Goal: Navigation & Orientation: Find specific page/section

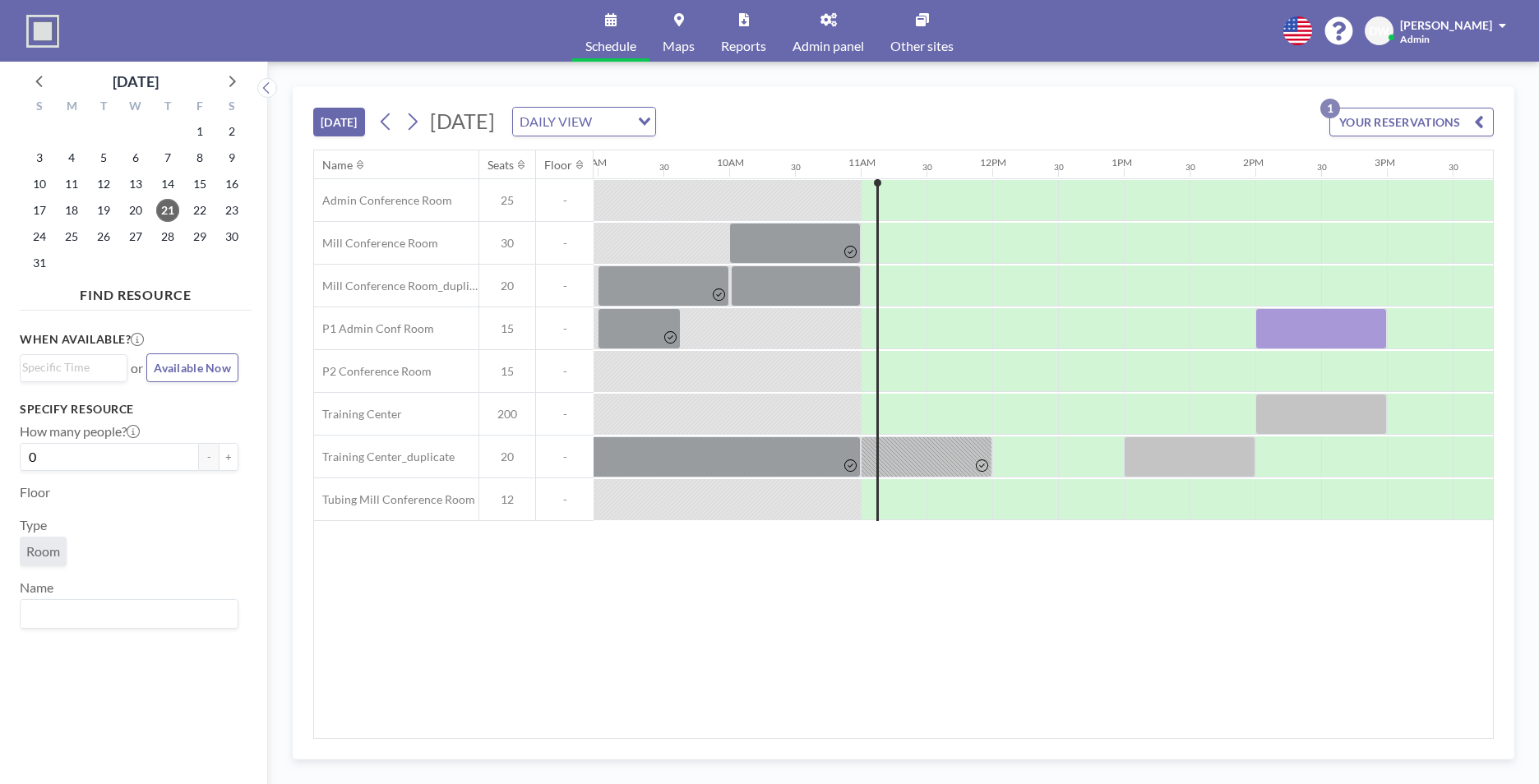
scroll to position [0, 1381]
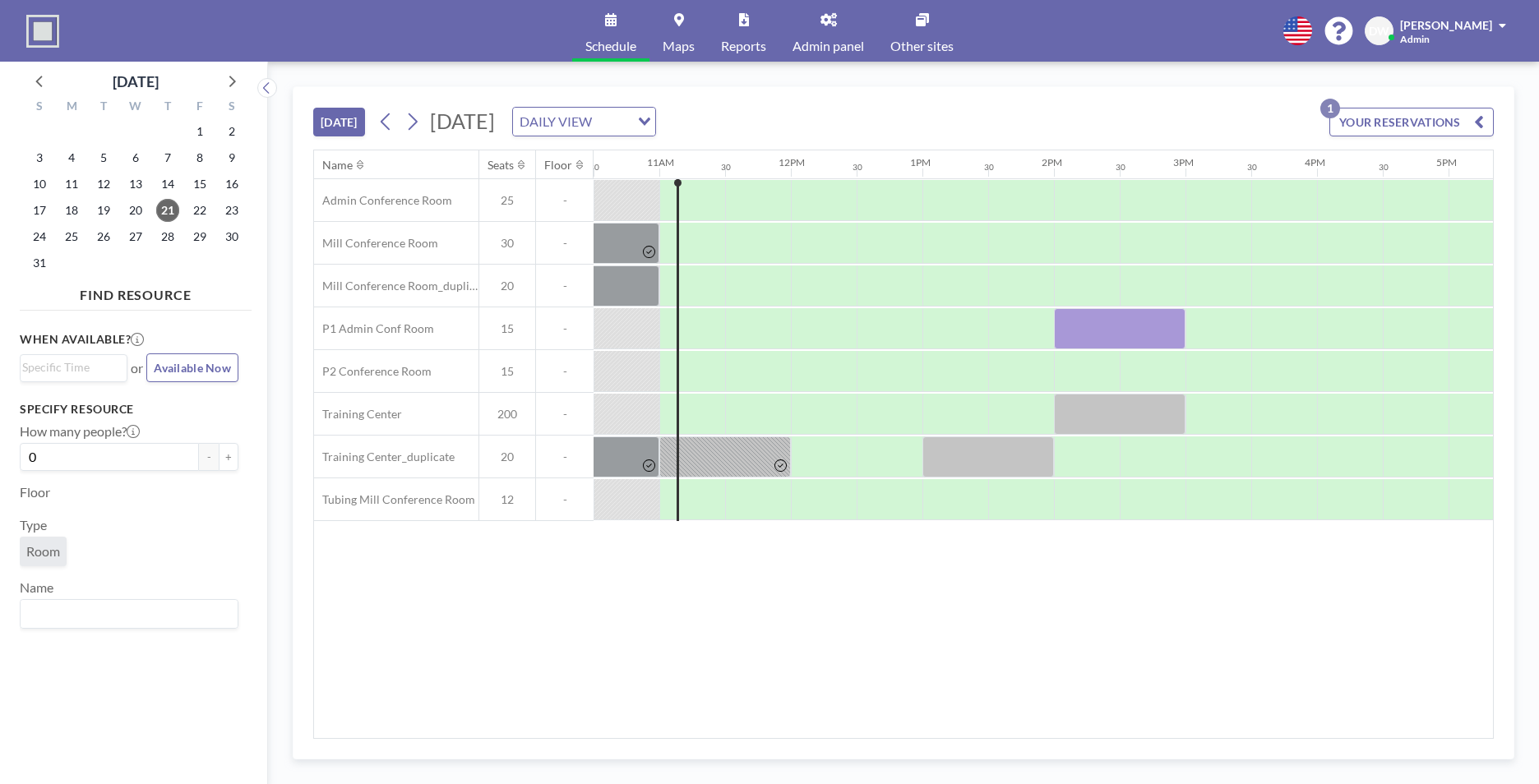
click at [833, 35] on link "Admin panel" at bounding box center [828, 30] width 97 height 62
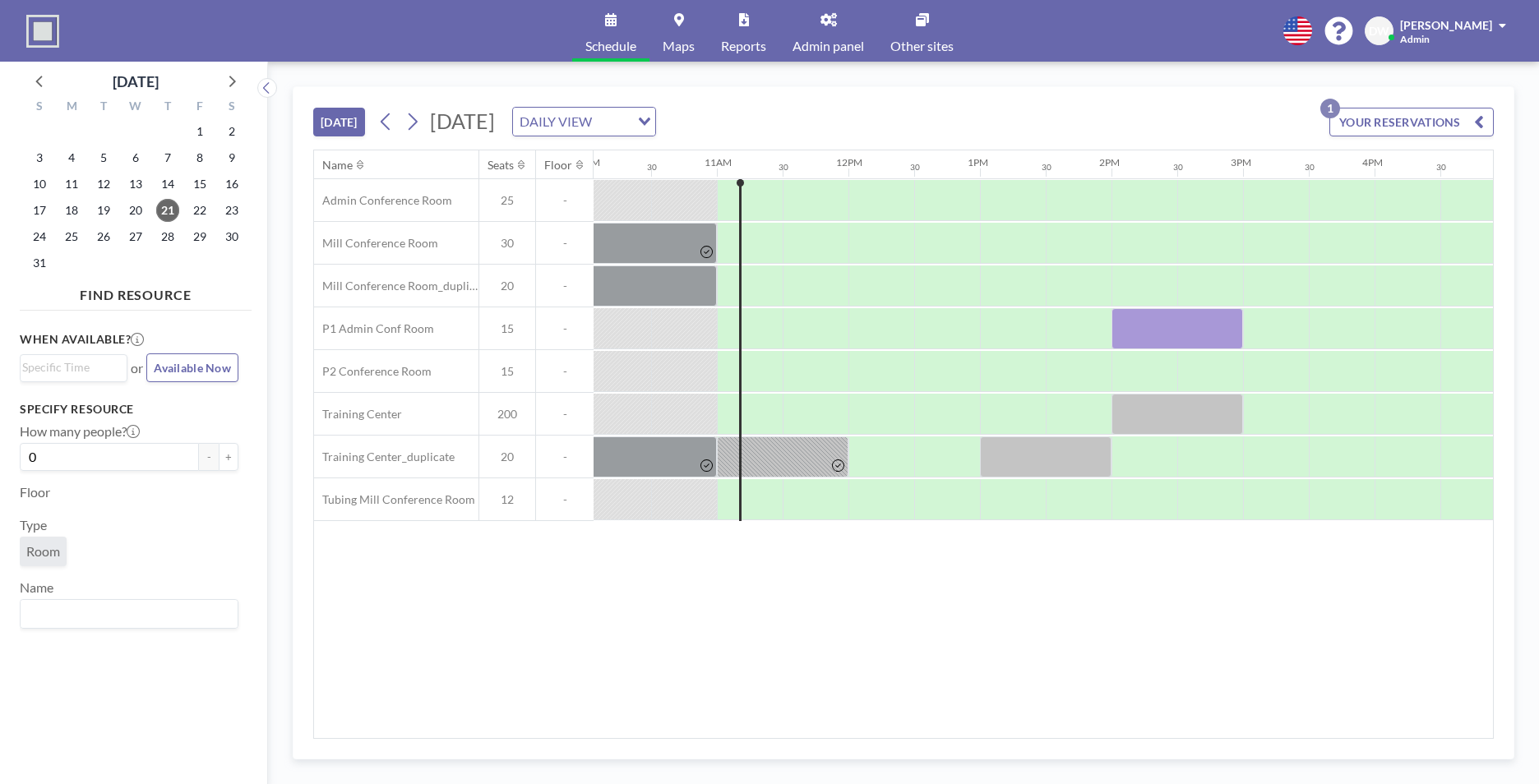
scroll to position [0, 1381]
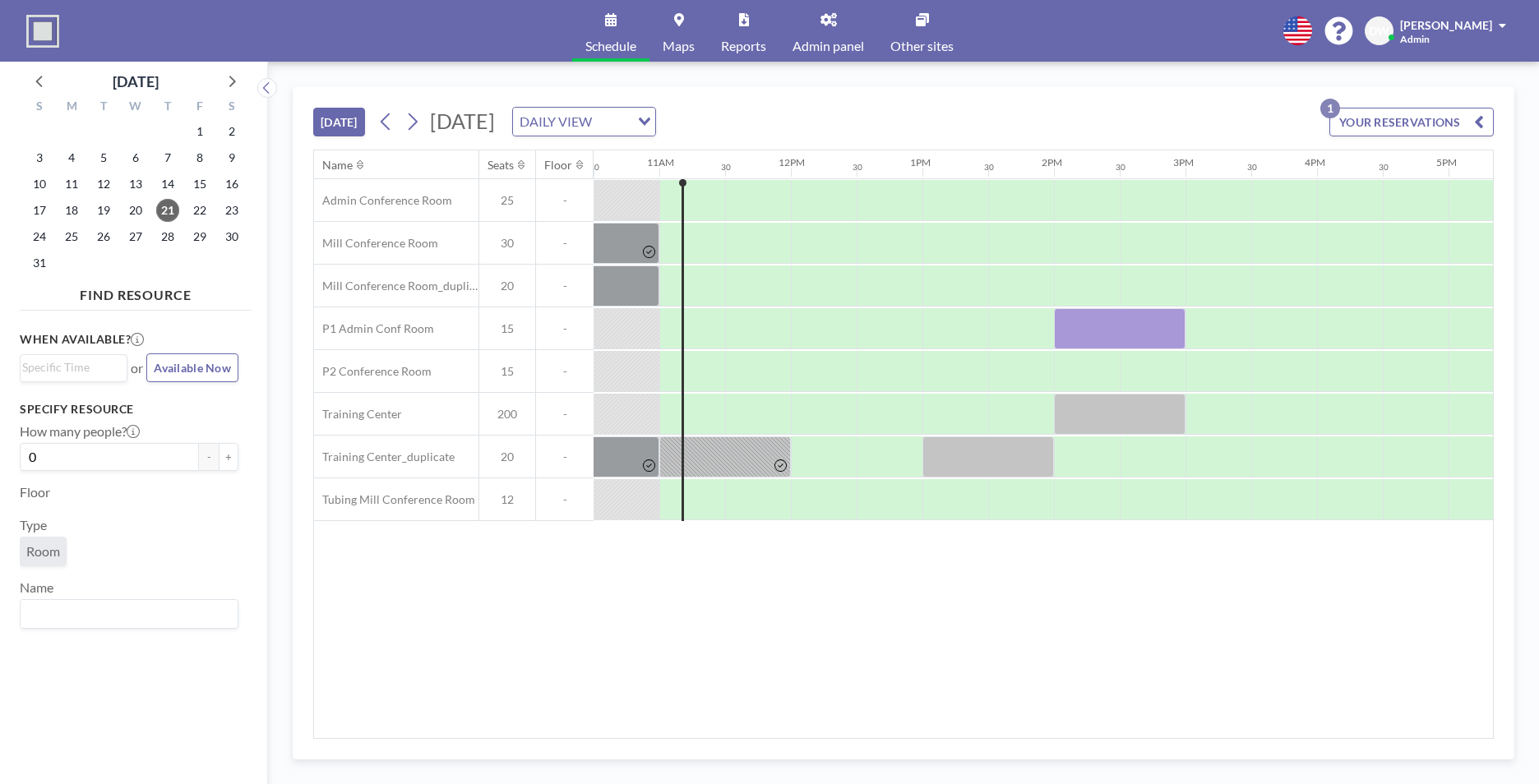
click at [826, 28] on link "Admin panel" at bounding box center [828, 30] width 97 height 62
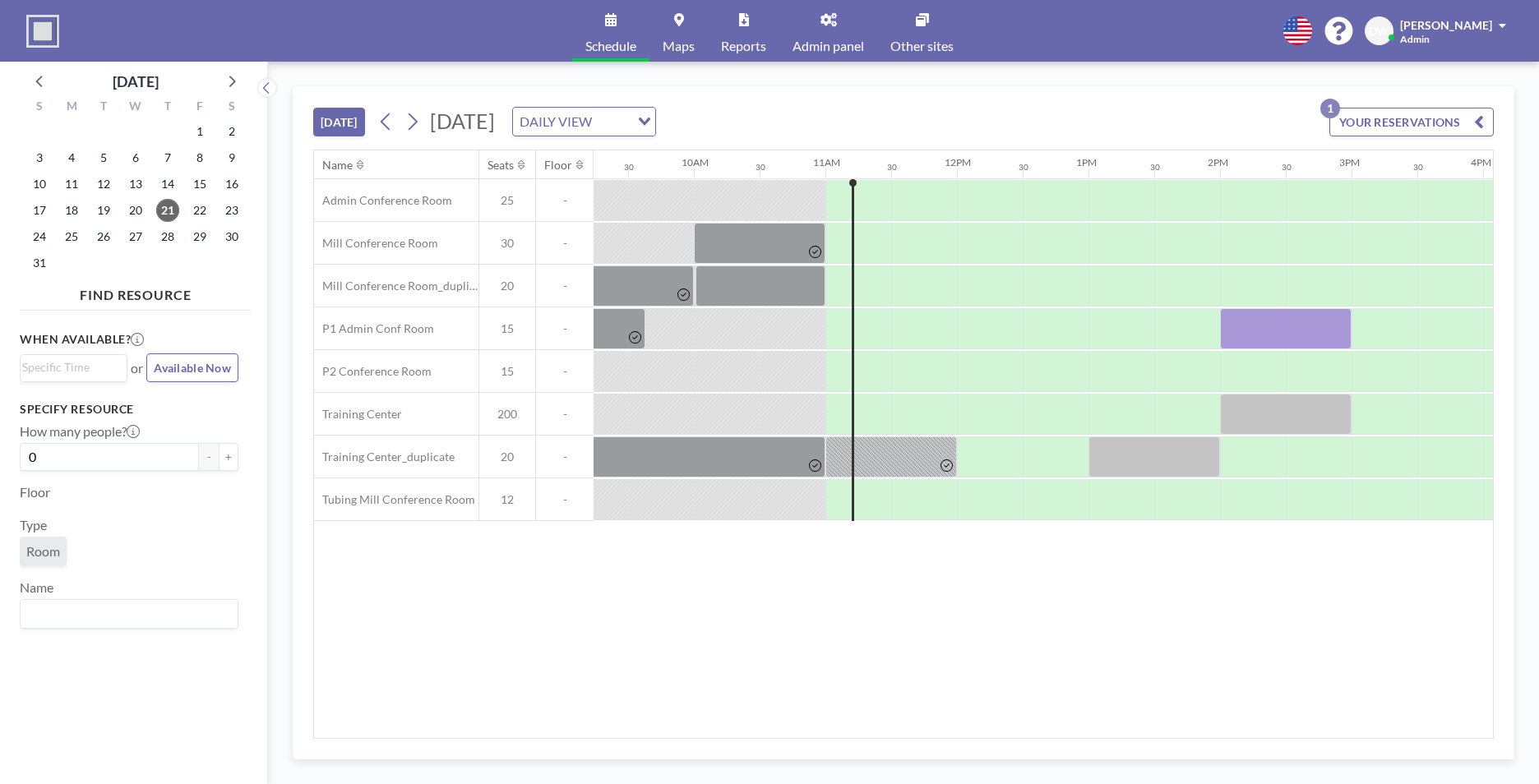
scroll to position [0, 1381]
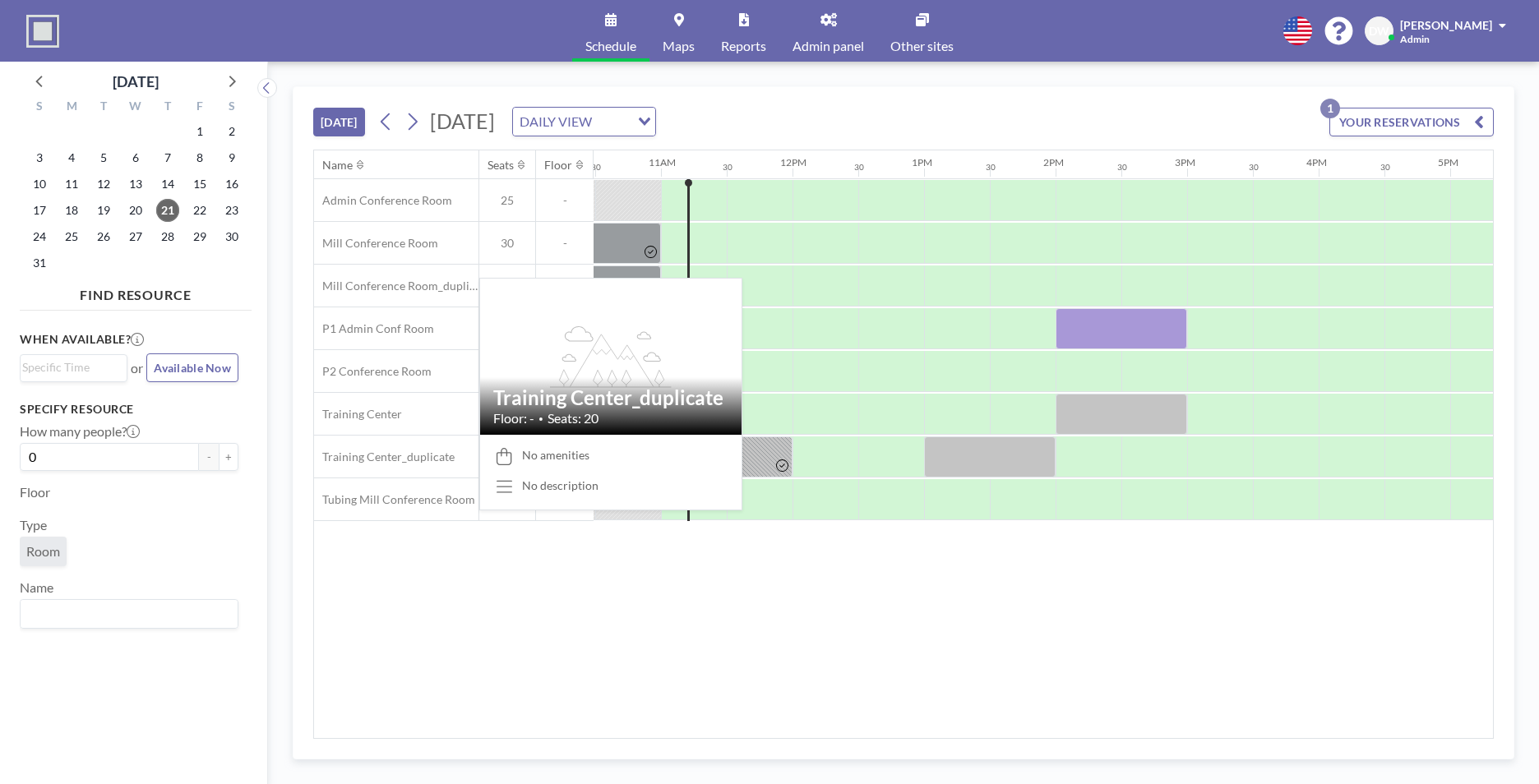
scroll to position [0, 1381]
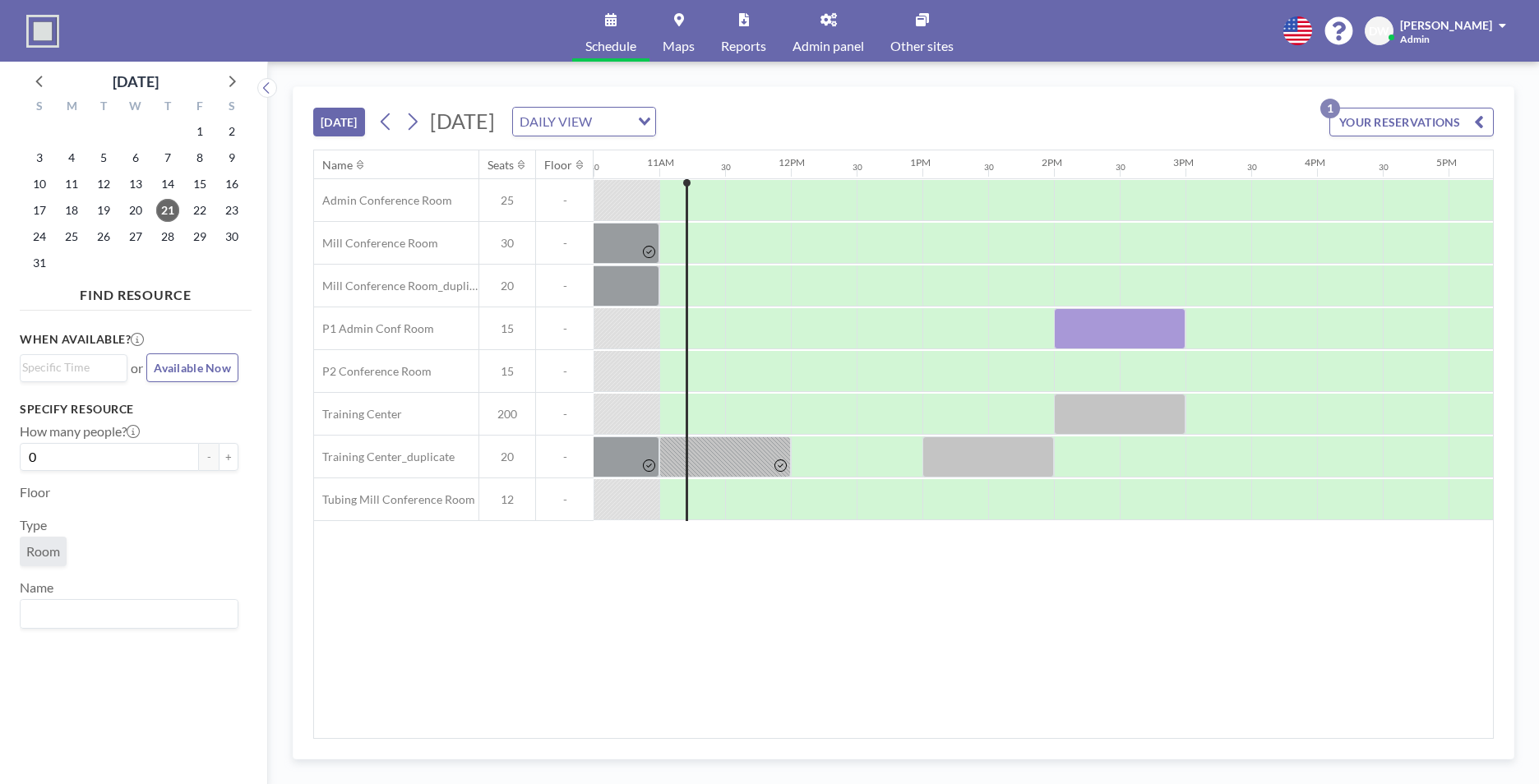
click at [813, 35] on link "Admin panel" at bounding box center [828, 30] width 97 height 62
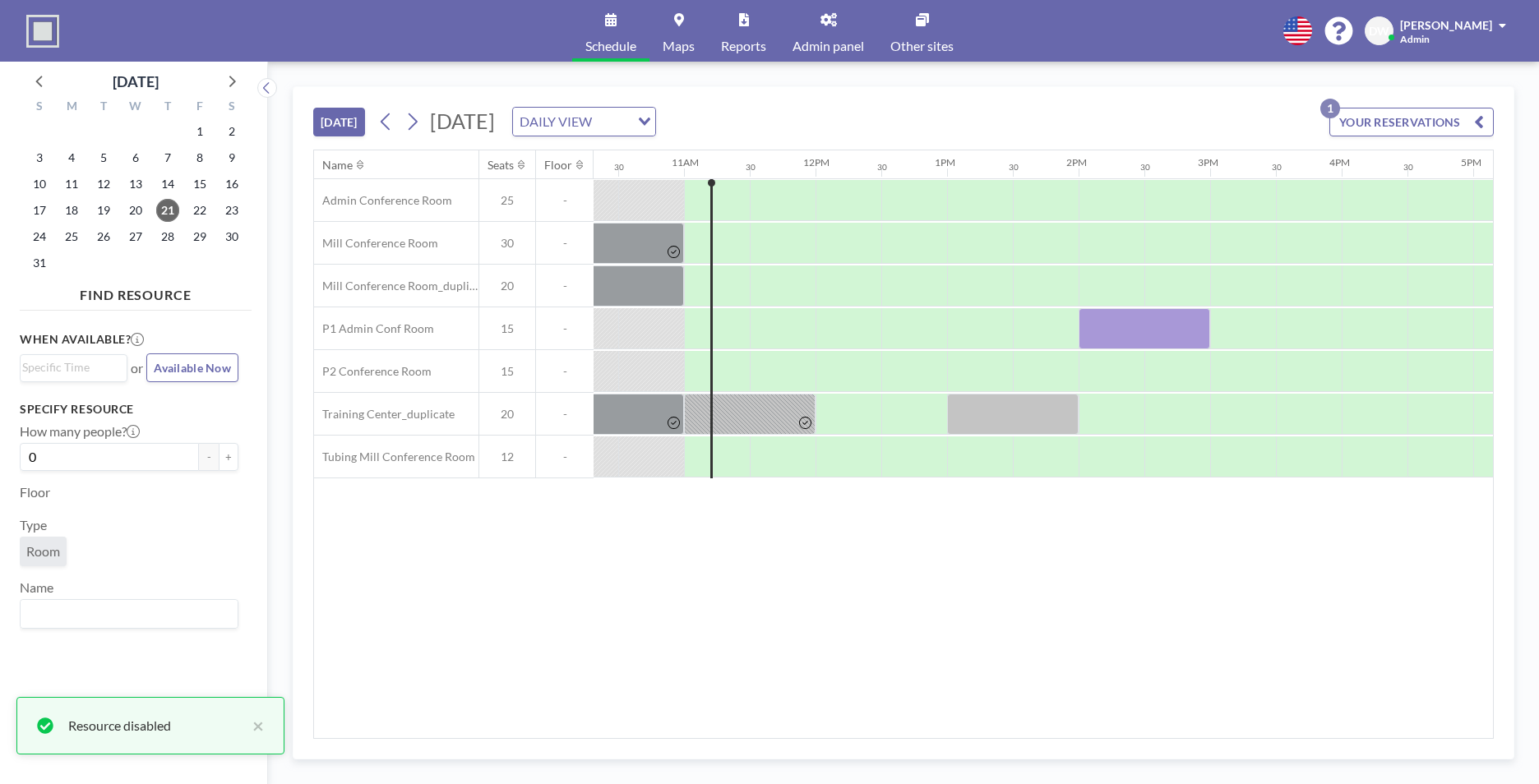
scroll to position [0, 1381]
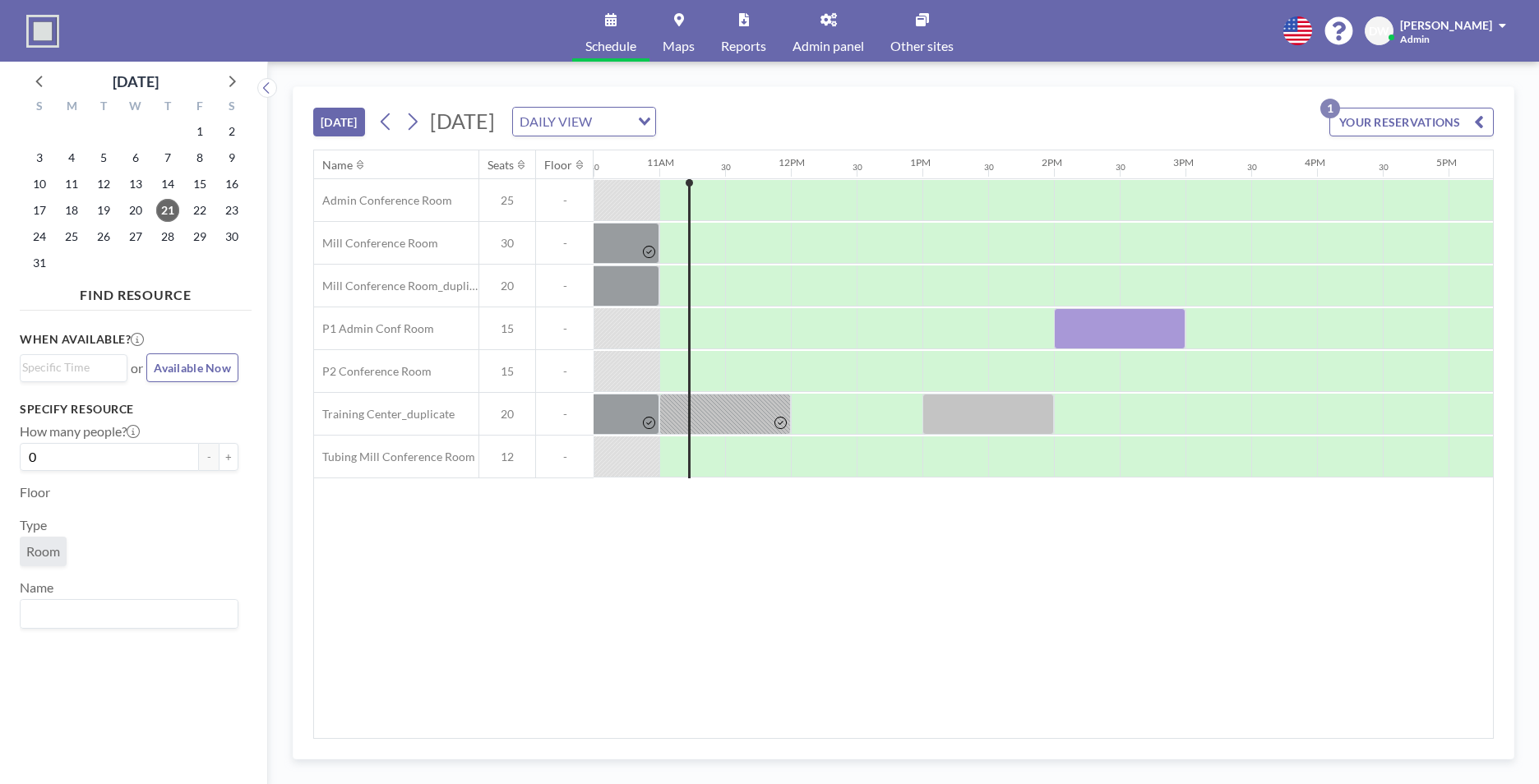
click at [838, 40] on span "Admin panel" at bounding box center [828, 47] width 71 height 14
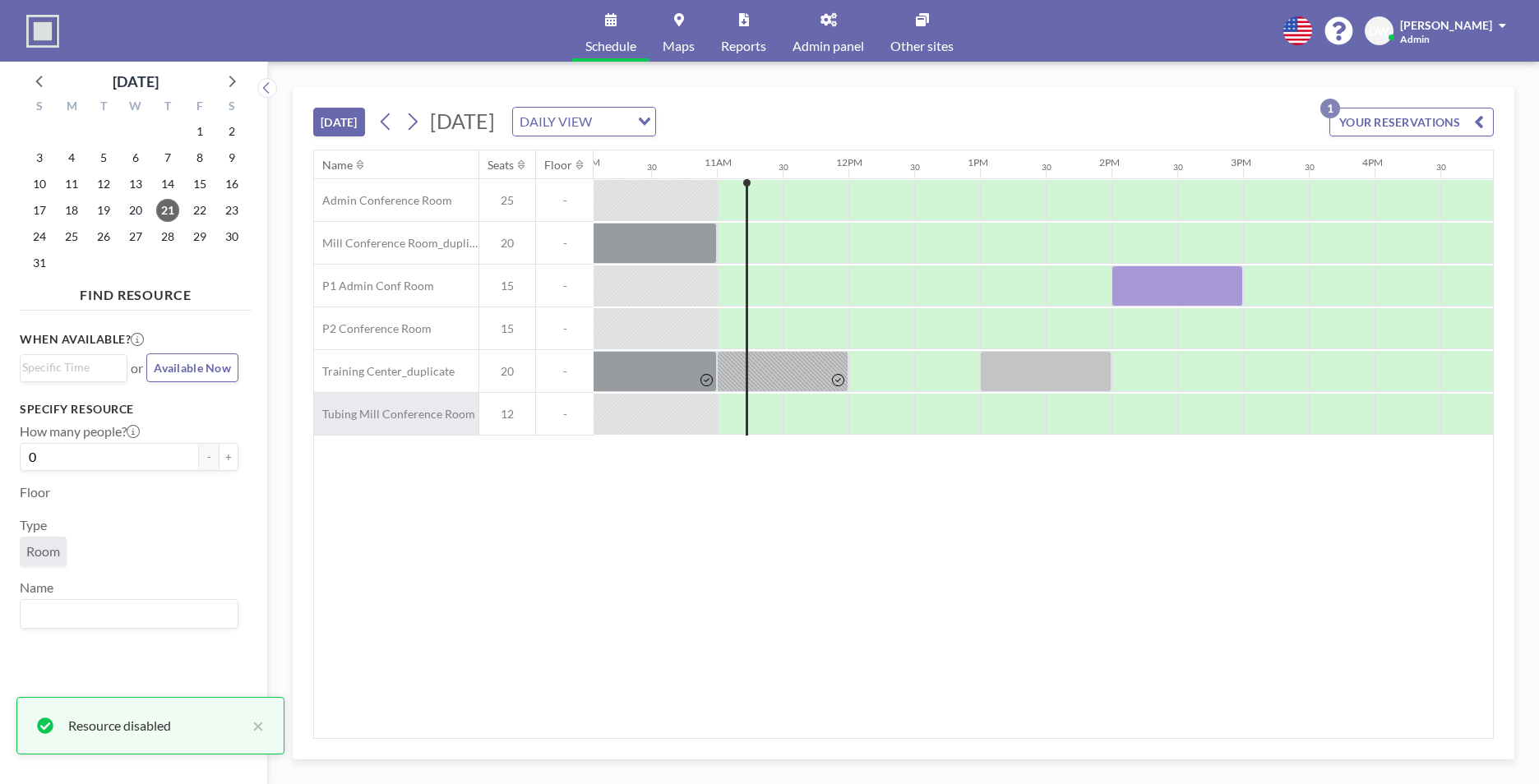
scroll to position [0, 1381]
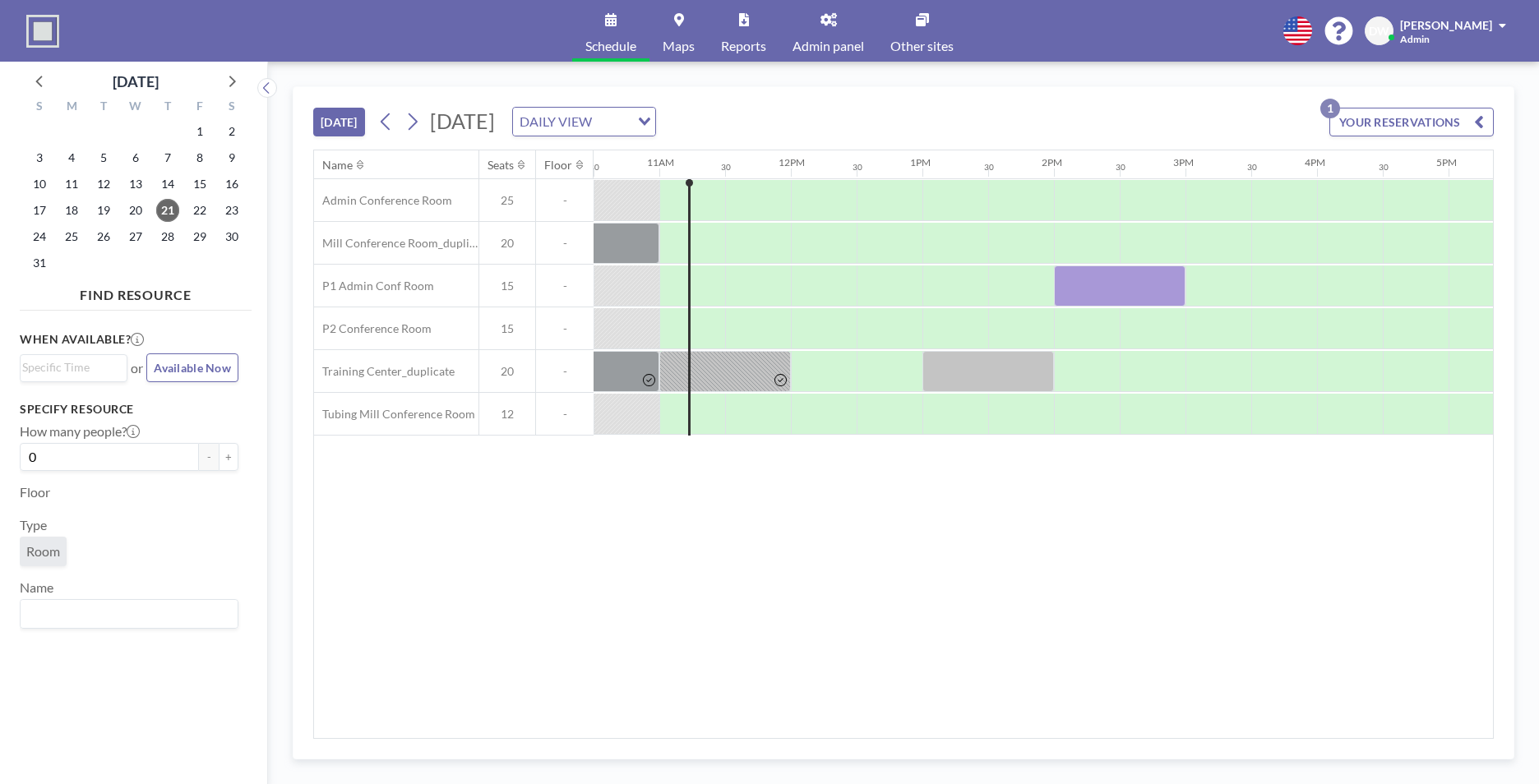
click at [823, 25] on icon at bounding box center [828, 20] width 16 height 14
